Goal: Transaction & Acquisition: Purchase product/service

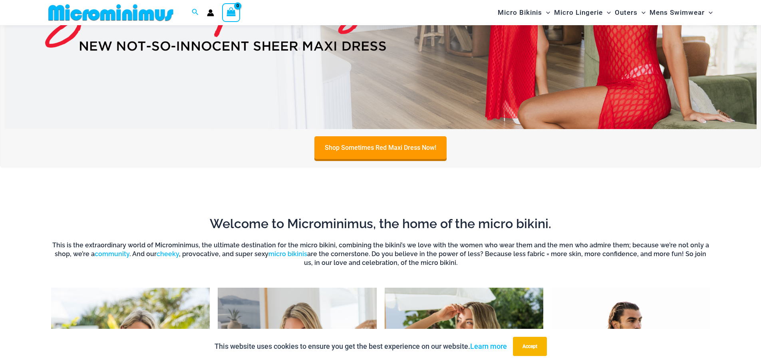
scroll to position [473, 0]
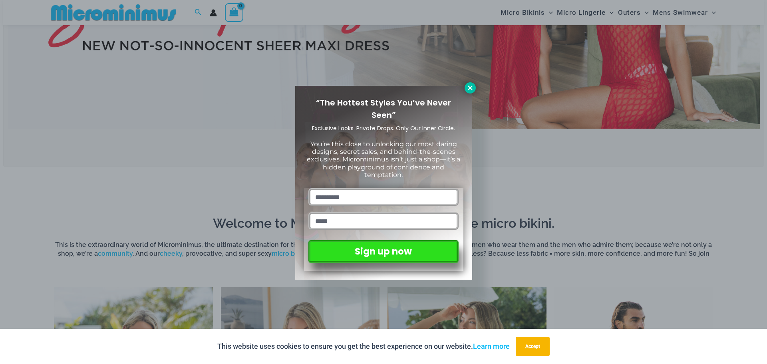
click at [471, 93] on button at bounding box center [470, 87] width 11 height 11
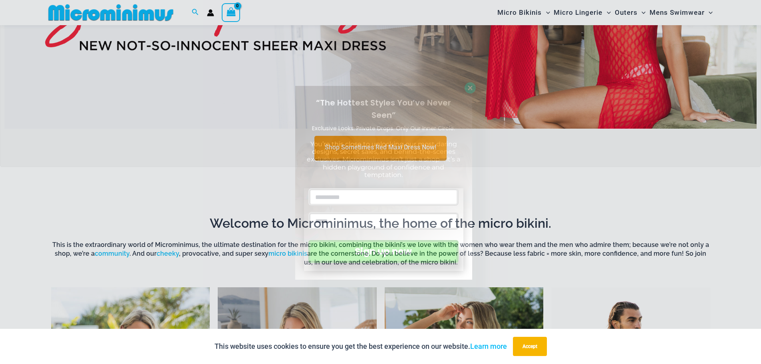
click at [471, 92] on img at bounding box center [380, 1] width 753 height 256
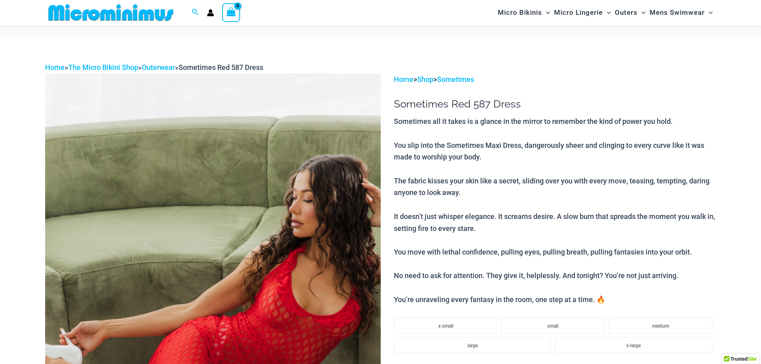
scroll to position [113, 0]
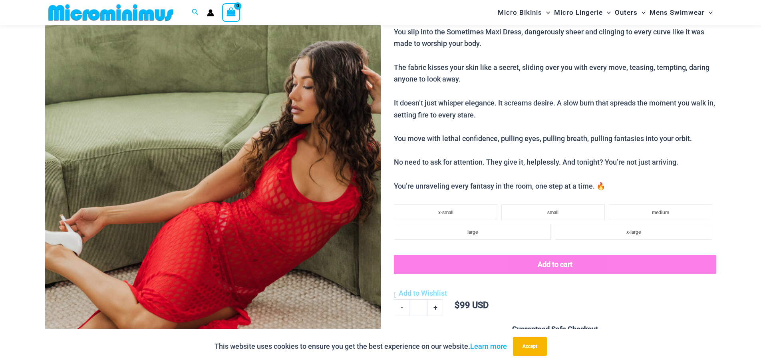
click at [302, 186] on img at bounding box center [213, 212] width 336 height 504
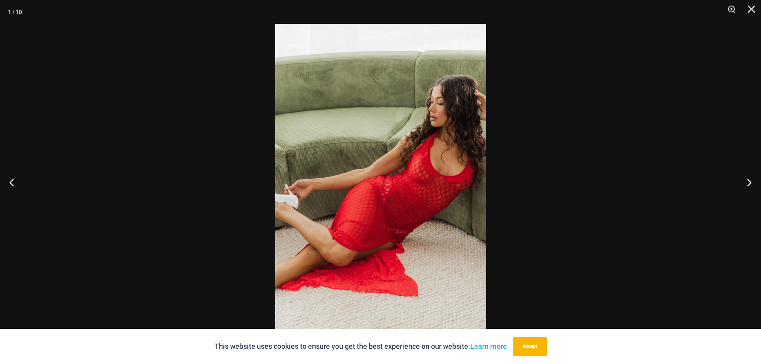
click at [355, 163] on img at bounding box center [380, 182] width 211 height 316
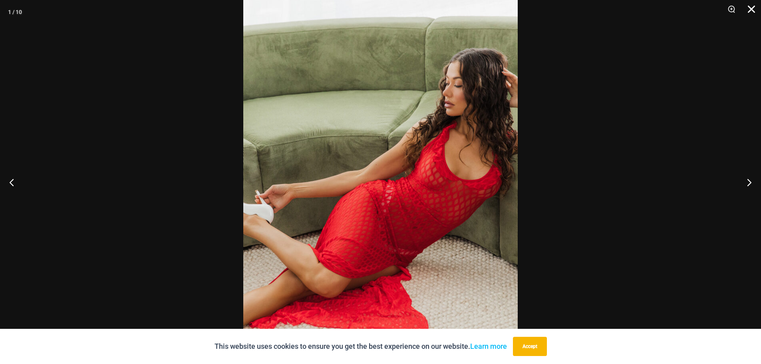
click at [747, 9] on button "Close" at bounding box center [749, 12] width 20 height 24
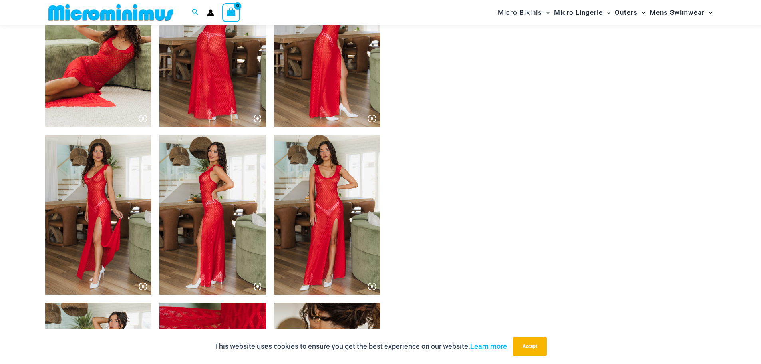
scroll to position [632, 0]
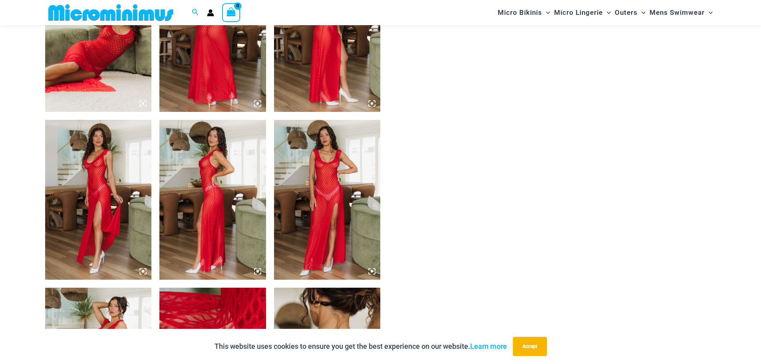
click at [303, 169] on img at bounding box center [327, 200] width 107 height 160
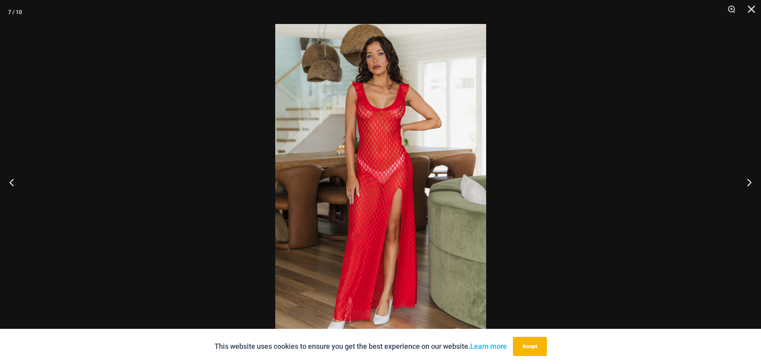
click at [388, 166] on img at bounding box center [380, 182] width 211 height 316
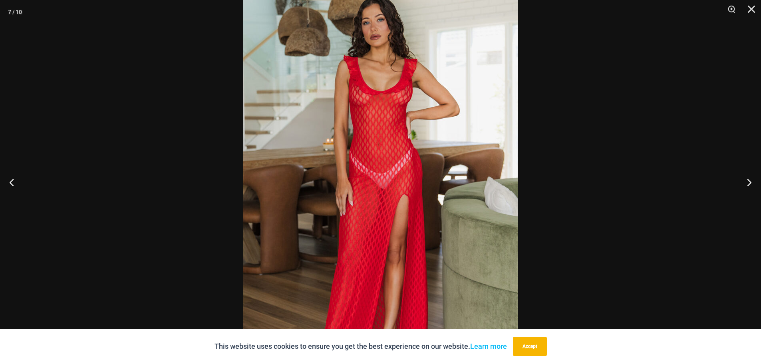
click at [593, 89] on div at bounding box center [380, 182] width 761 height 364
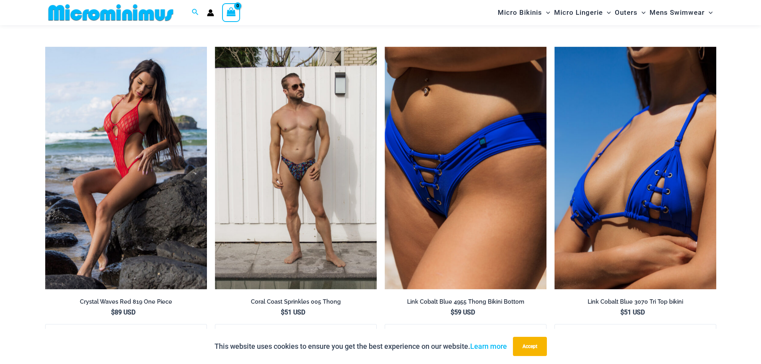
scroll to position [1392, 0]
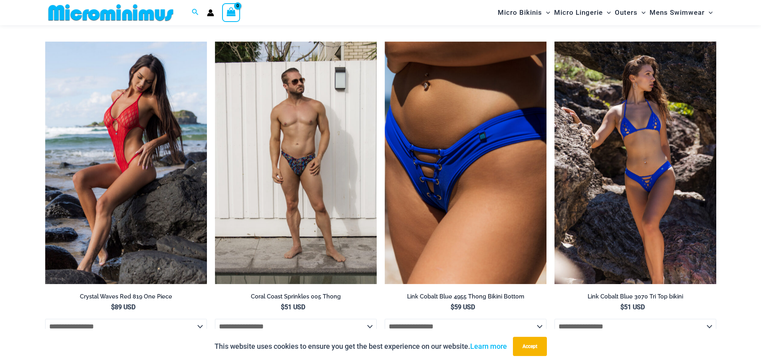
click at [590, 139] on img at bounding box center [636, 163] width 162 height 243
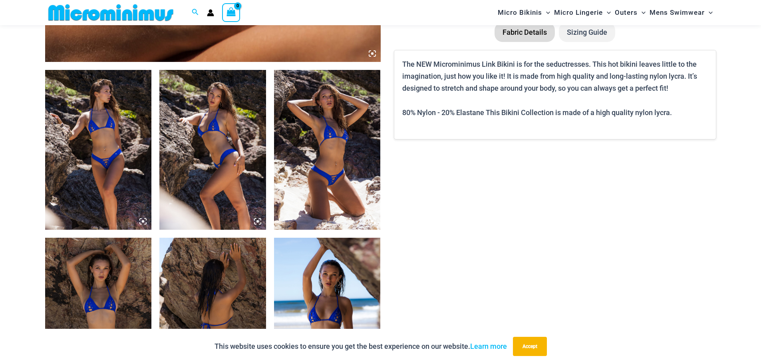
scroll to position [515, 0]
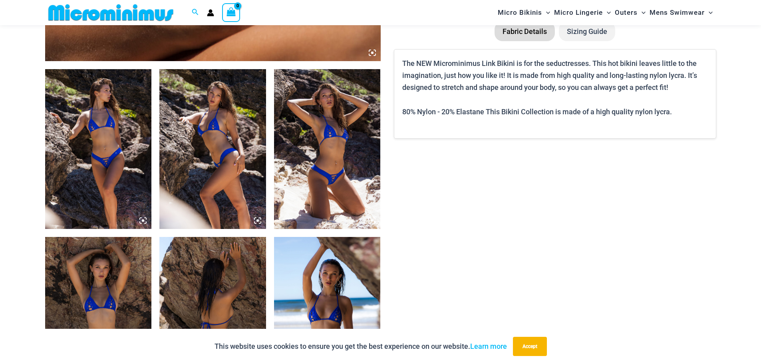
click at [338, 114] on img at bounding box center [327, 149] width 107 height 160
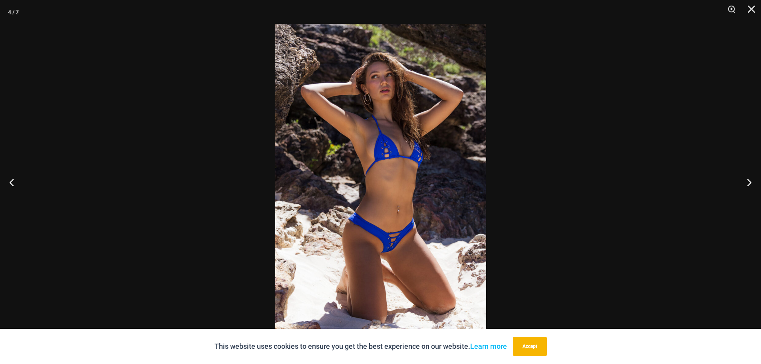
click at [352, 114] on img at bounding box center [380, 182] width 211 height 316
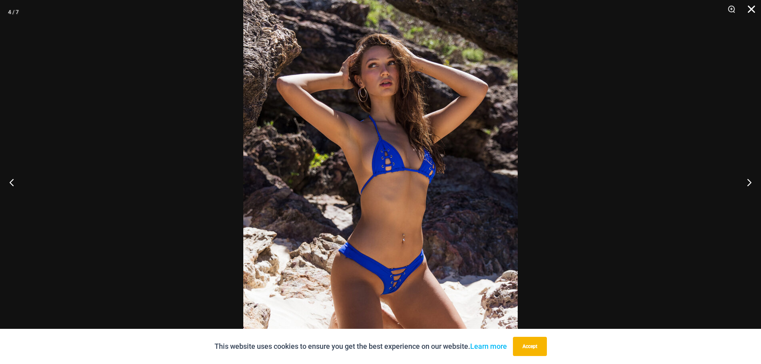
click at [756, 16] on button "Close" at bounding box center [749, 12] width 20 height 24
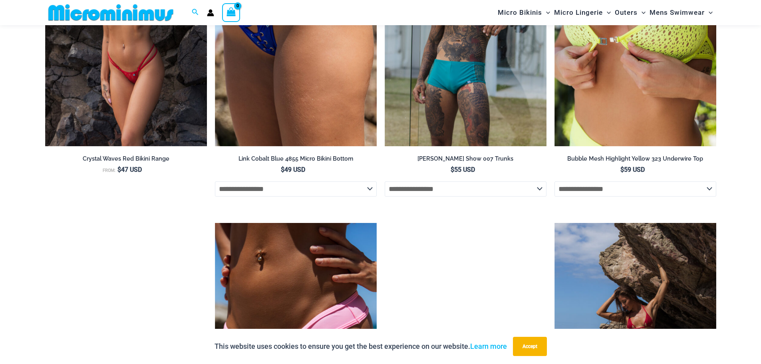
scroll to position [1834, 0]
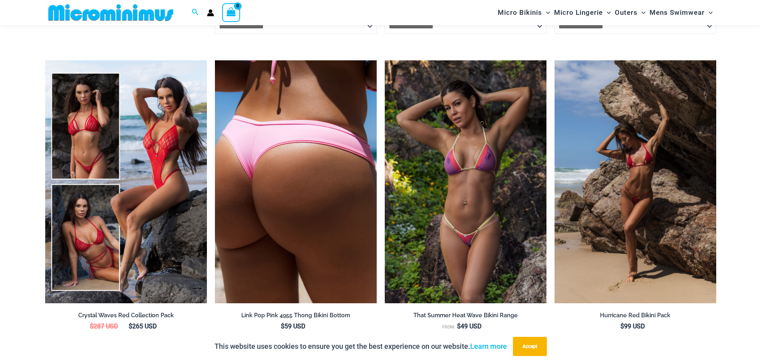
click at [312, 178] on img at bounding box center [296, 181] width 162 height 243
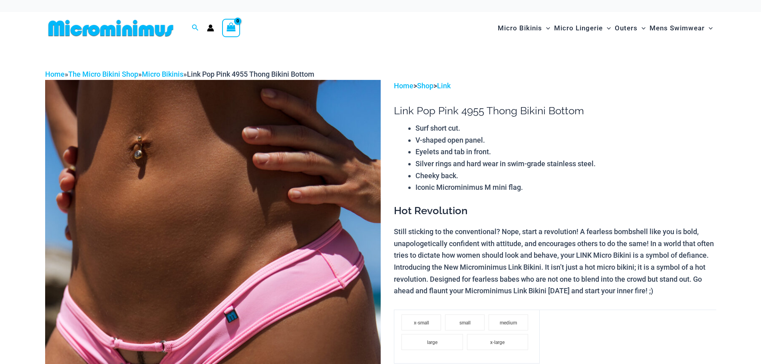
scroll to position [120, 0]
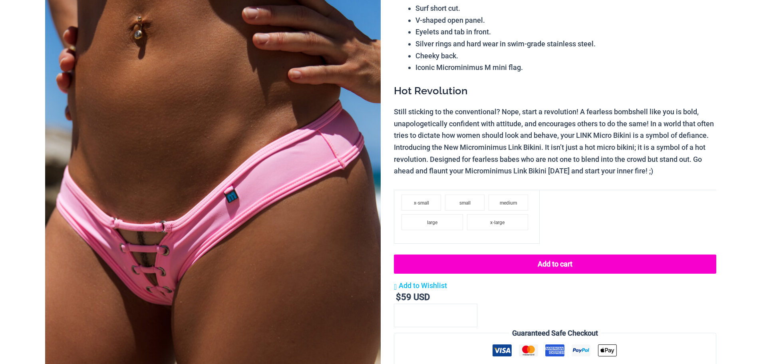
click at [163, 172] on img at bounding box center [213, 212] width 336 height 504
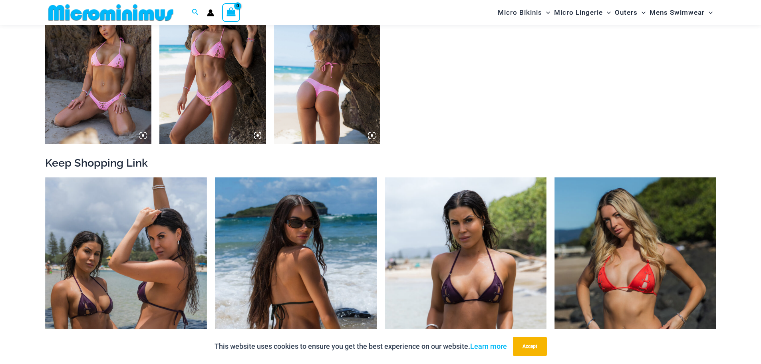
scroll to position [914, 0]
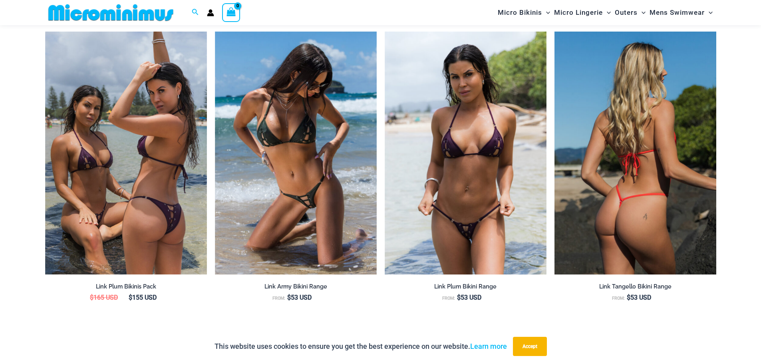
click at [629, 157] on img at bounding box center [636, 153] width 162 height 243
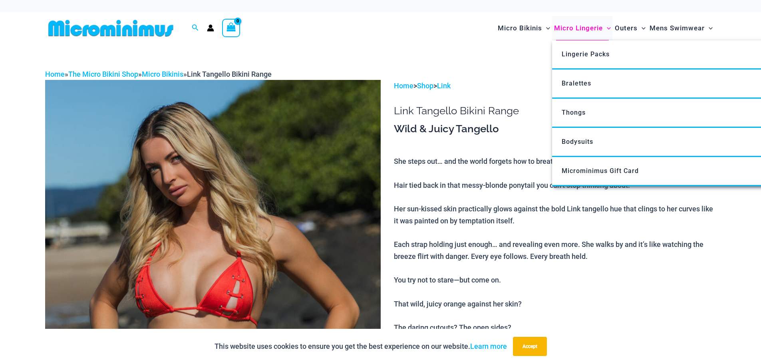
click at [571, 28] on span "Micro Lingerie" at bounding box center [578, 28] width 49 height 20
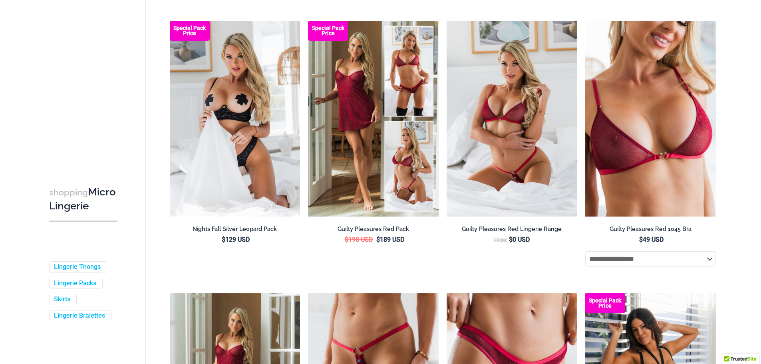
scroll to position [153, 0]
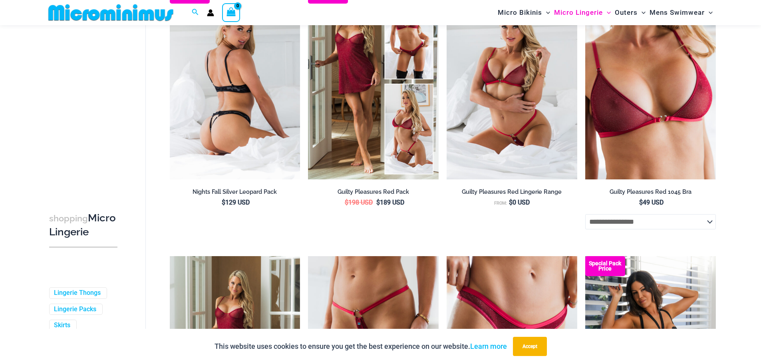
click at [267, 92] on img at bounding box center [235, 82] width 131 height 196
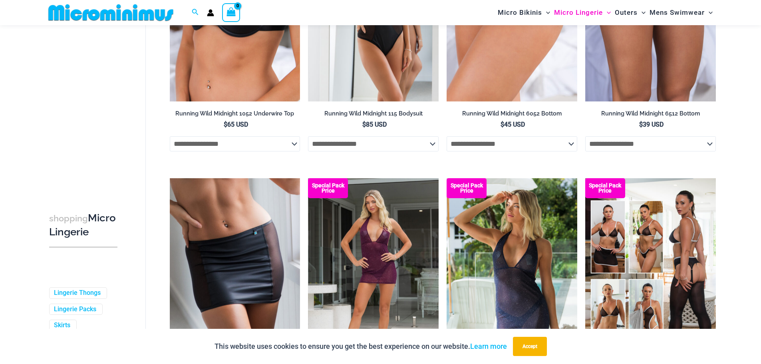
scroll to position [0, 0]
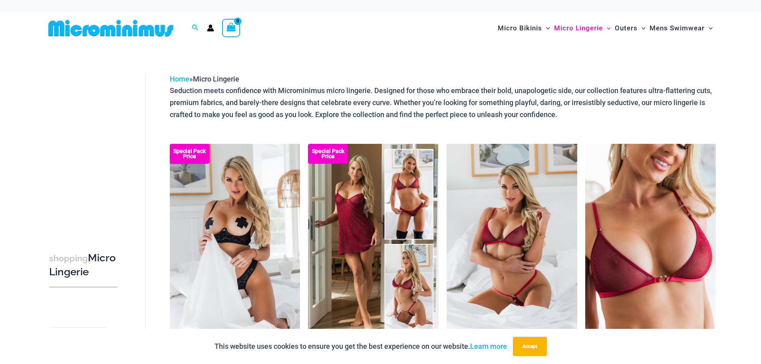
click at [212, 28] on icon "Account icon link" at bounding box center [210, 27] width 7 height 7
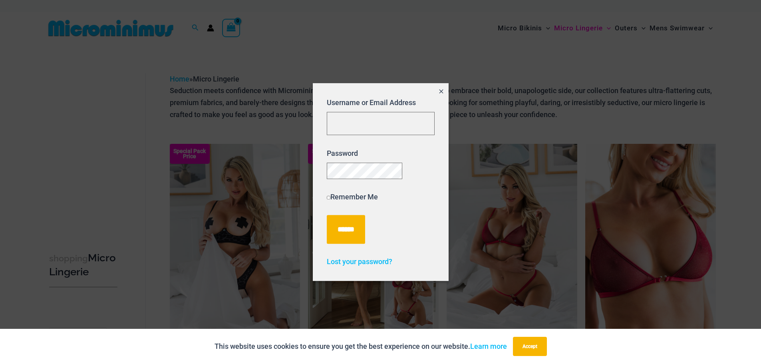
click at [438, 87] on span "Close popup" at bounding box center [441, 92] width 7 height 10
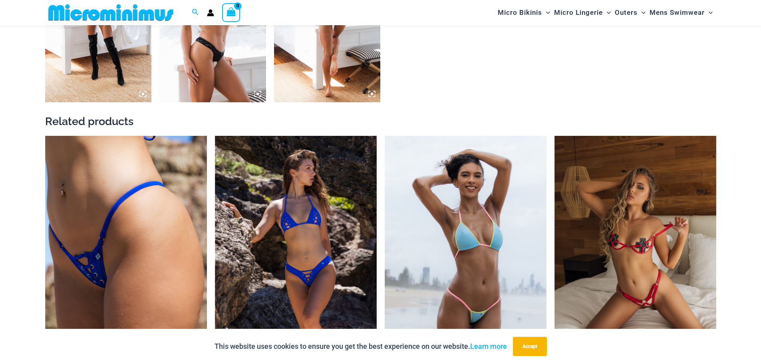
scroll to position [1318, 0]
